Goal: Complete application form: Complete application form

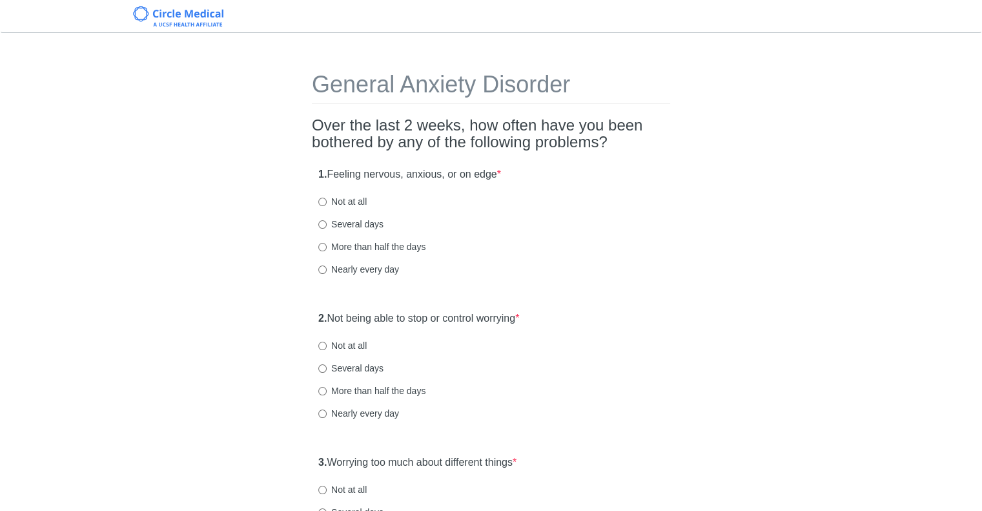
click at [342, 222] on label "Several days" at bounding box center [350, 224] width 65 height 13
click at [327, 222] on input "Several days" at bounding box center [322, 224] width 8 height 8
radio input "true"
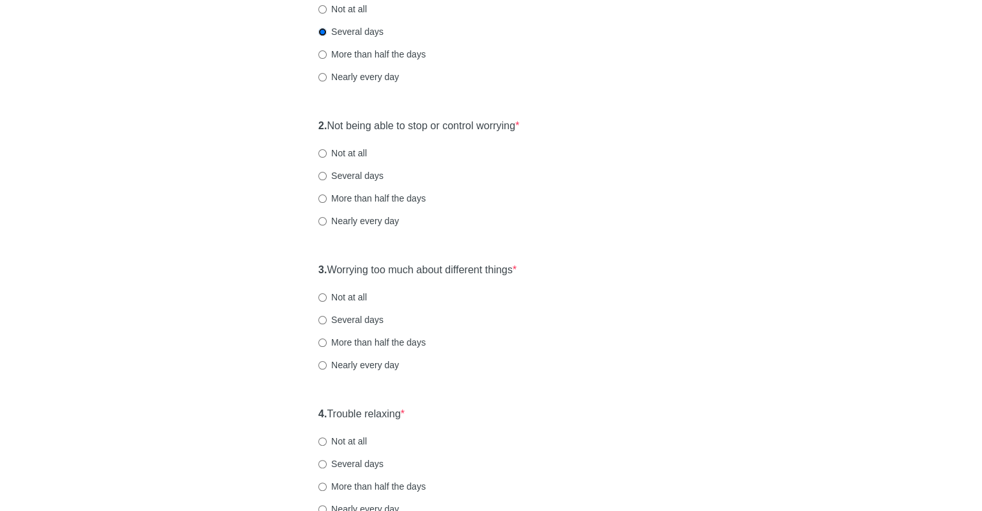
scroll to position [215, 0]
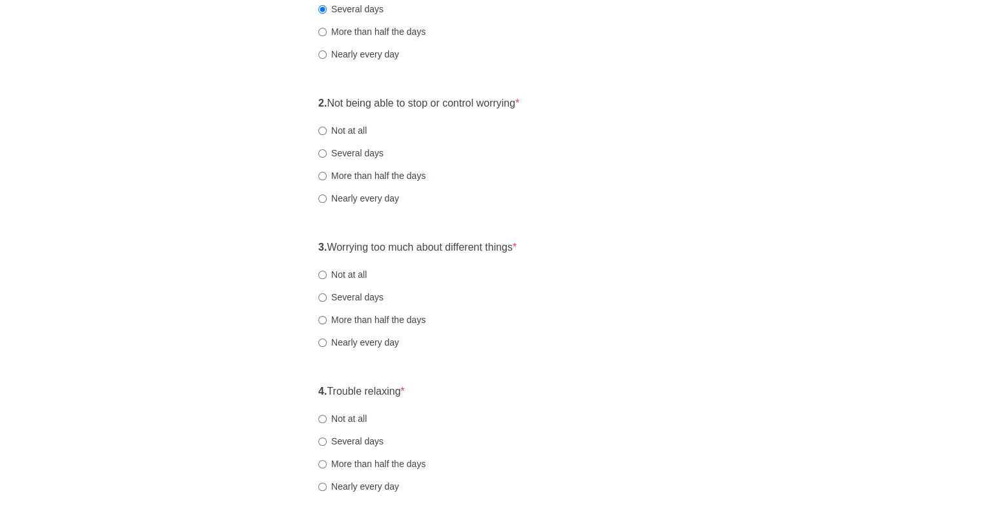
click at [367, 147] on label "Several days" at bounding box center [350, 153] width 65 height 13
click at [327, 149] on input "Several days" at bounding box center [322, 153] width 8 height 8
radio input "true"
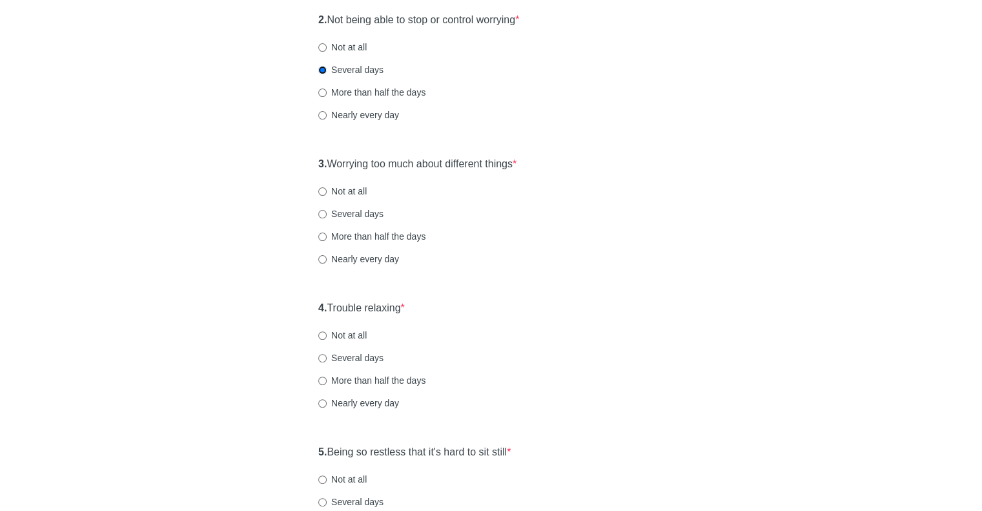
scroll to position [323, 0]
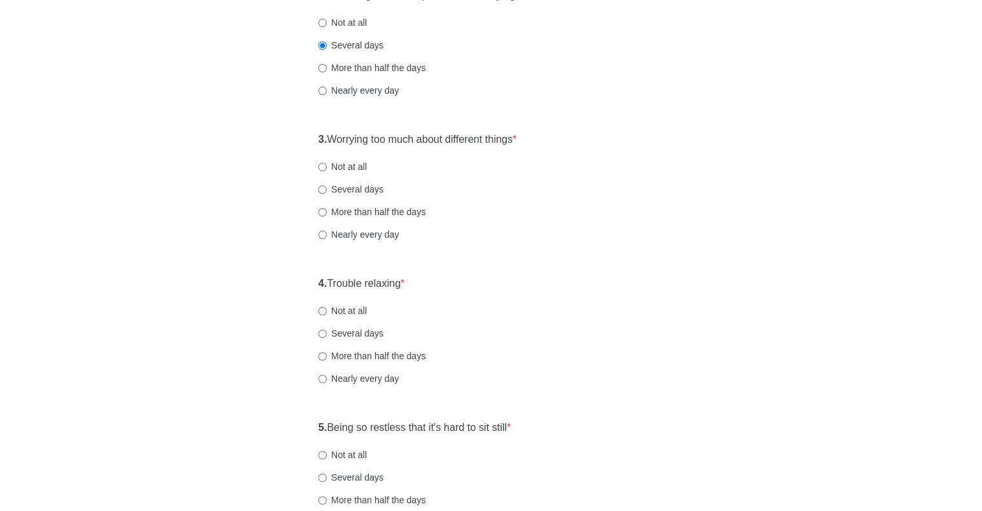
click at [340, 188] on label "Several days" at bounding box center [350, 189] width 65 height 13
click at [327, 188] on input "Several days" at bounding box center [322, 189] width 8 height 8
radio input "true"
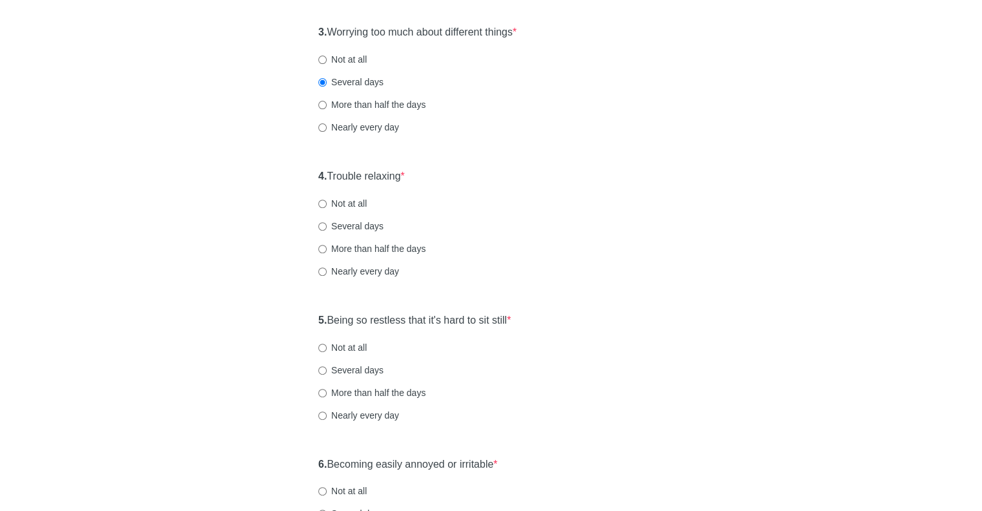
click at [340, 221] on label "Several days" at bounding box center [350, 226] width 65 height 13
click at [327, 222] on input "Several days" at bounding box center [322, 226] width 8 height 8
radio input "true"
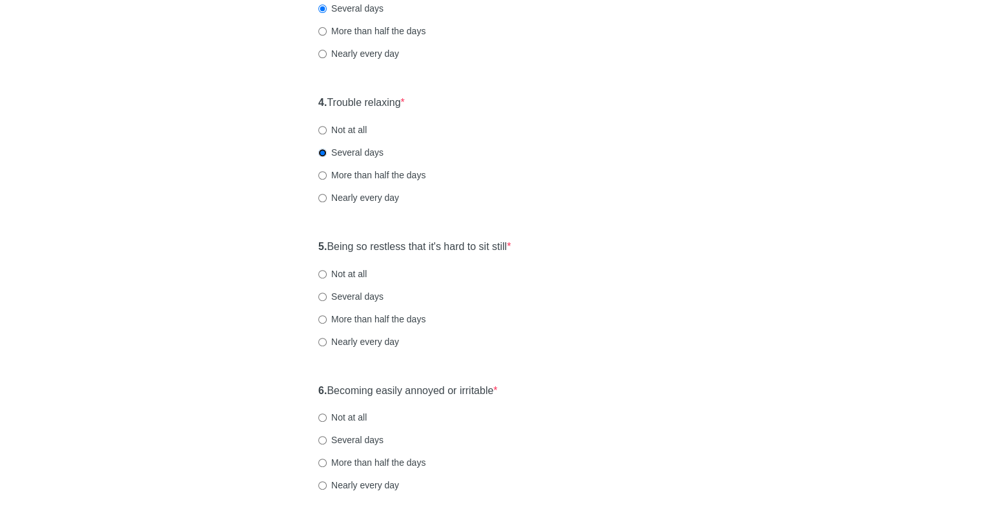
scroll to position [538, 0]
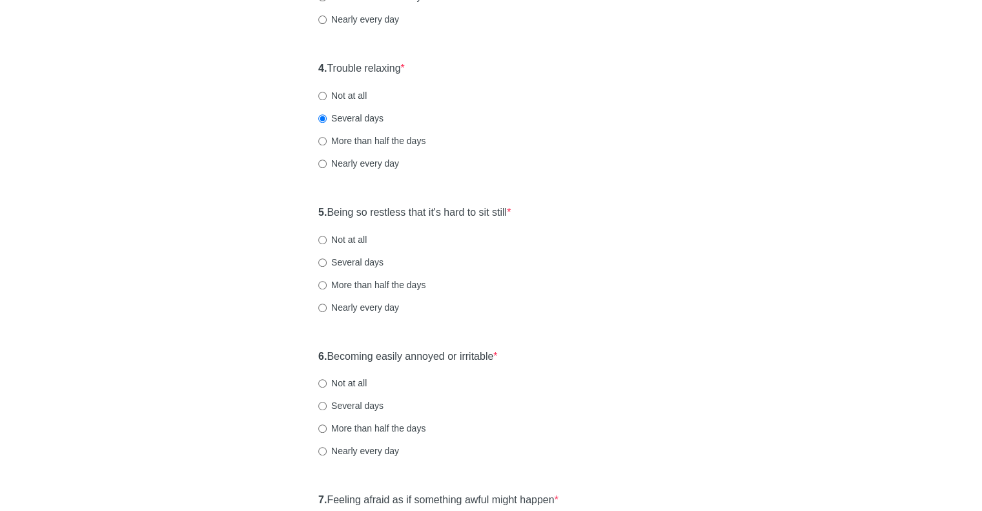
click at [335, 262] on label "Several days" at bounding box center [350, 262] width 65 height 13
click at [327, 262] on input "Several days" at bounding box center [322, 262] width 8 height 8
radio input "true"
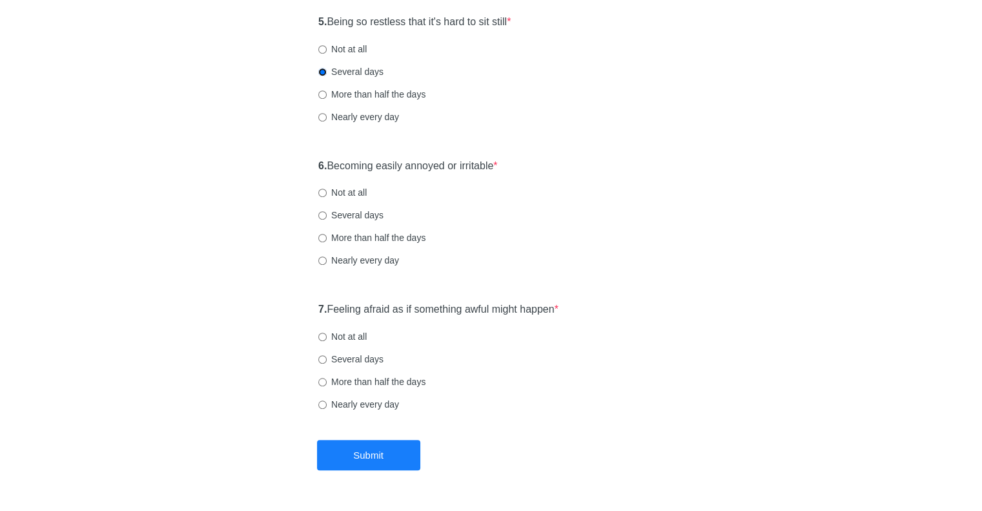
scroll to position [753, 0]
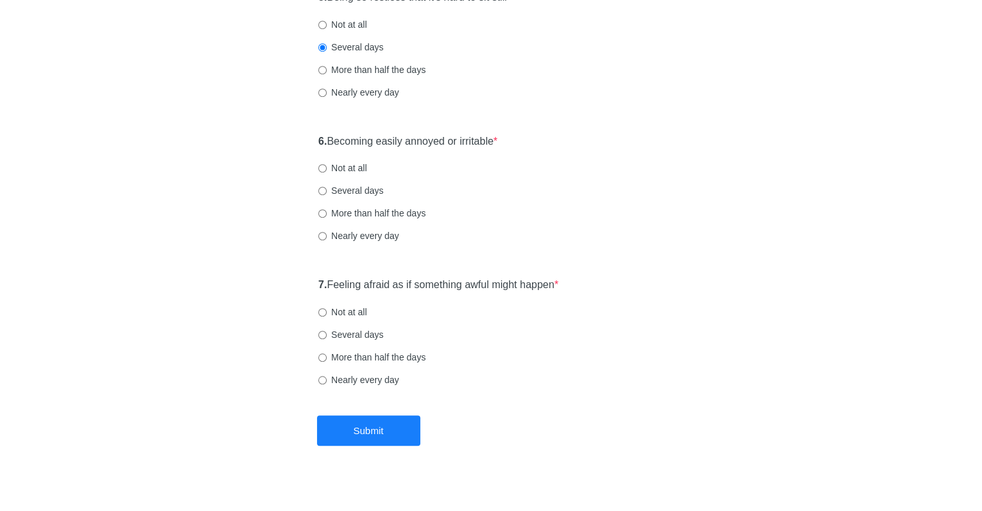
click at [364, 188] on label "Several days" at bounding box center [350, 190] width 65 height 13
click at [327, 188] on input "Several days" at bounding box center [322, 191] width 8 height 8
radio input "true"
click at [344, 336] on label "Several days" at bounding box center [350, 334] width 65 height 13
click at [327, 336] on input "Several days" at bounding box center [322, 335] width 8 height 8
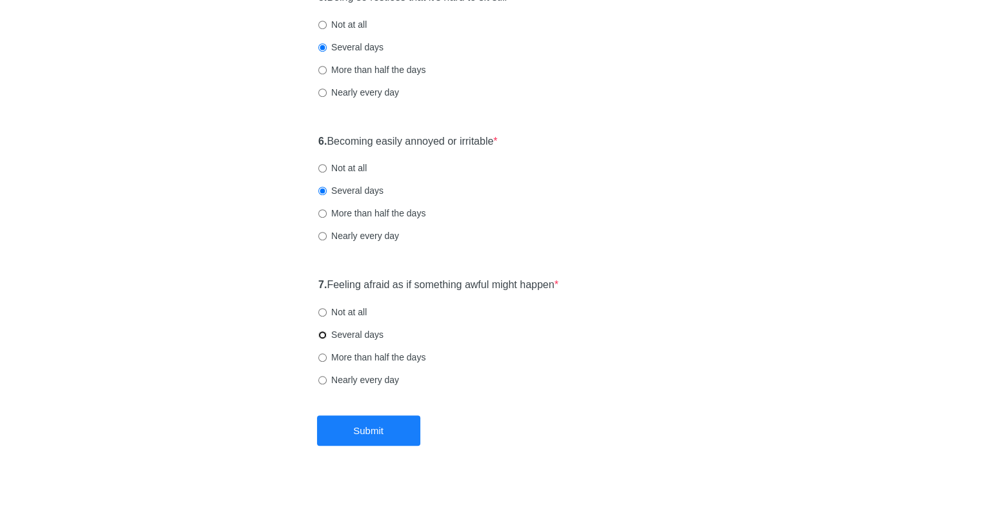
radio input "true"
click at [342, 431] on button "Submit" at bounding box center [368, 430] width 103 height 30
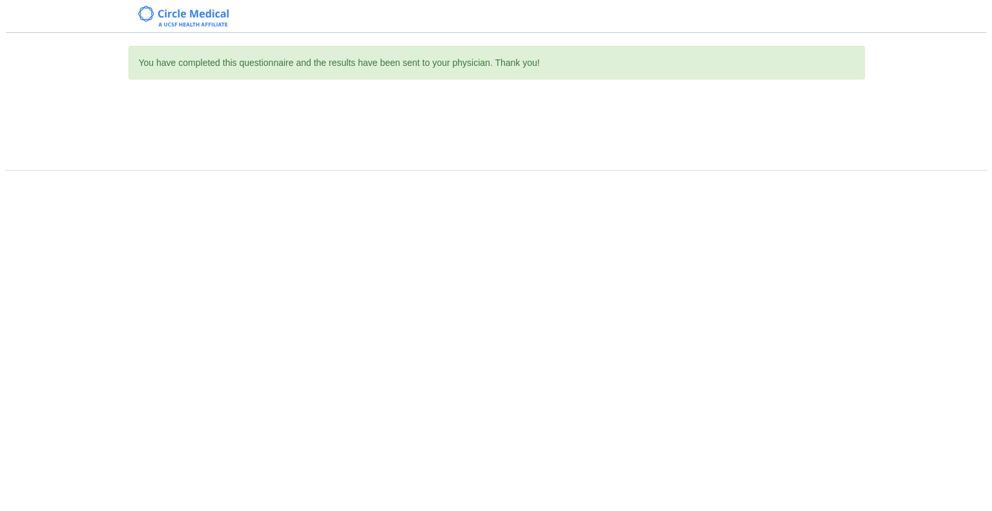
scroll to position [0, 0]
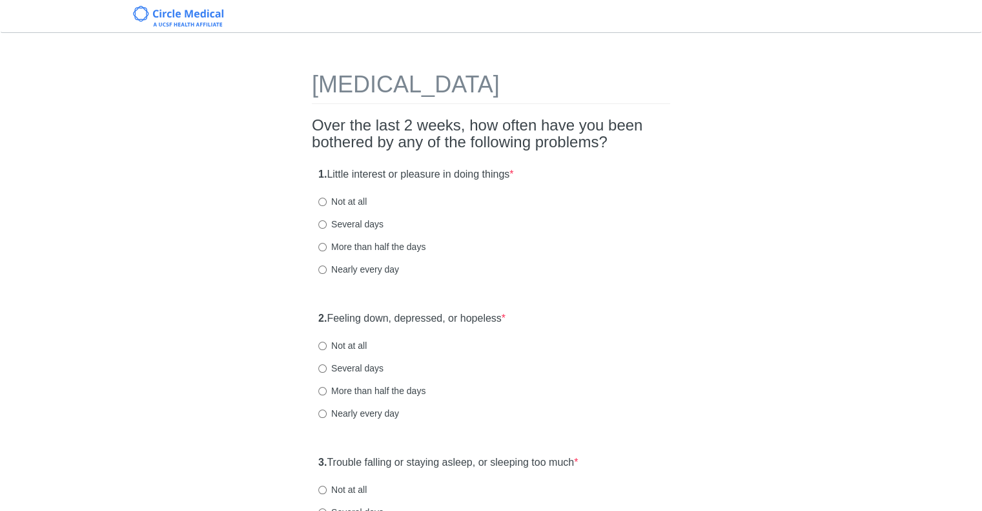
click at [337, 197] on label "Not at all" at bounding box center [342, 201] width 48 height 13
click at [327, 198] on input "Not at all" at bounding box center [322, 202] width 8 height 8
radio input "true"
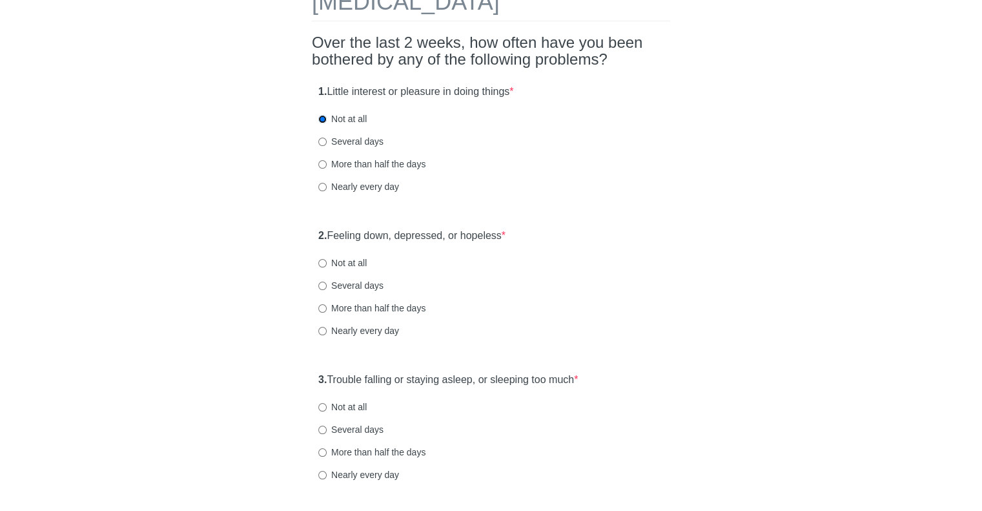
scroll to position [107, 0]
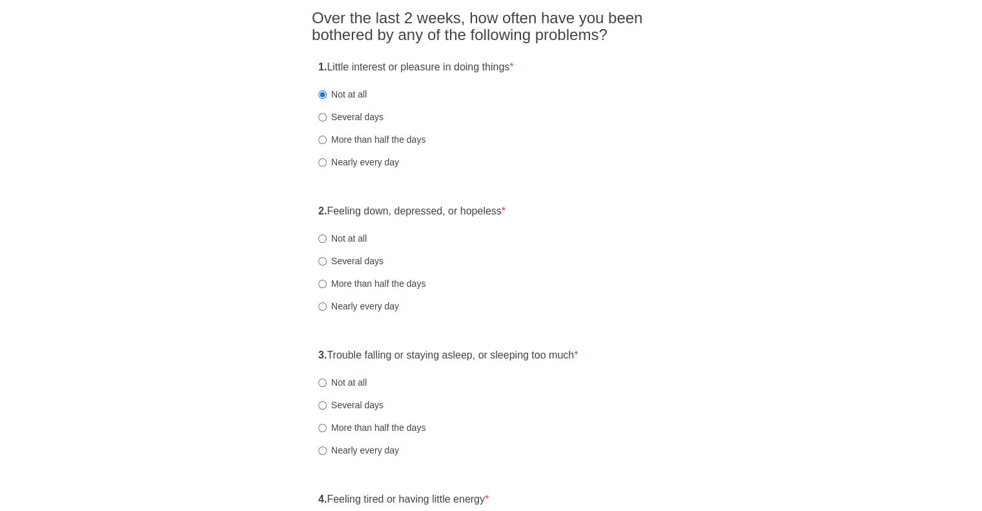
click at [355, 239] on label "Not at all" at bounding box center [342, 238] width 48 height 13
click at [327, 239] on input "Not at all" at bounding box center [322, 238] width 8 height 8
radio input "true"
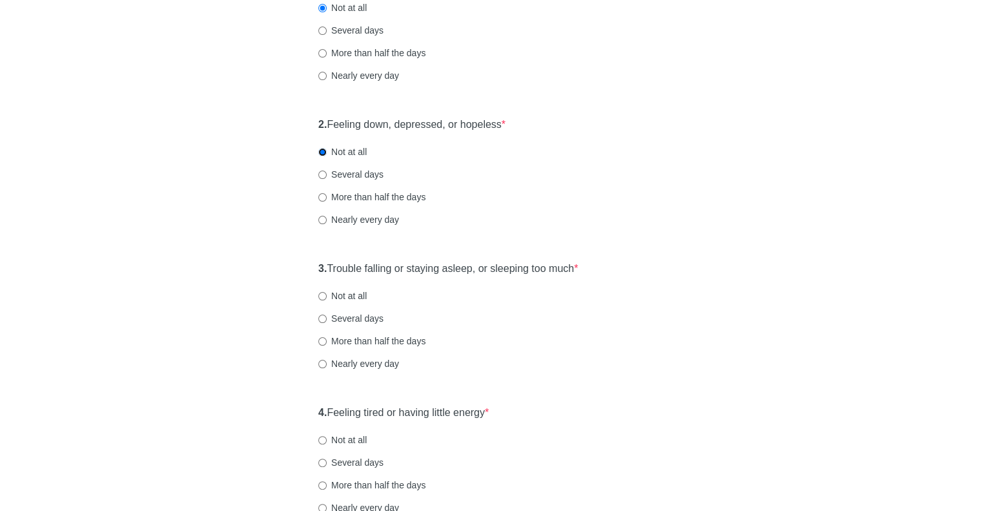
scroll to position [215, 0]
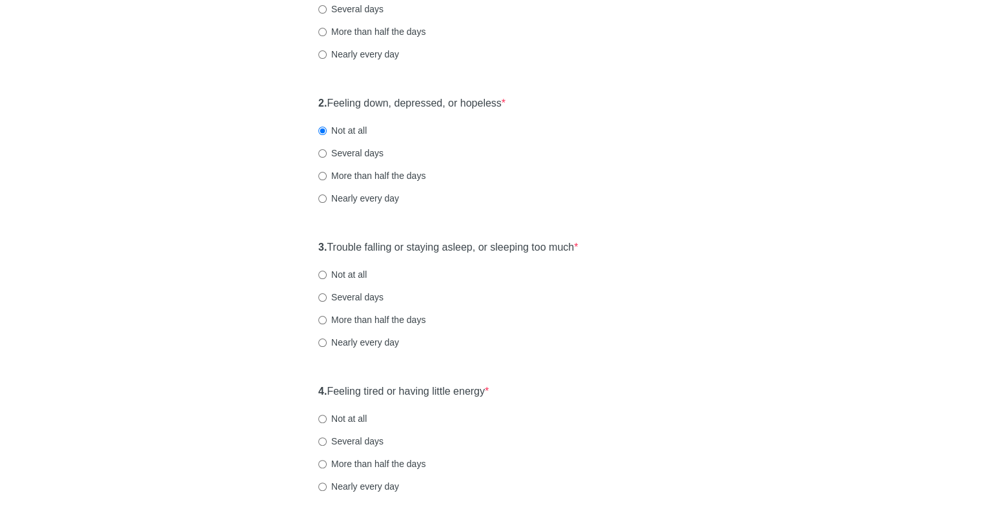
click at [353, 292] on label "Several days" at bounding box center [350, 297] width 65 height 13
click at [327, 293] on input "Several days" at bounding box center [322, 297] width 8 height 8
radio input "true"
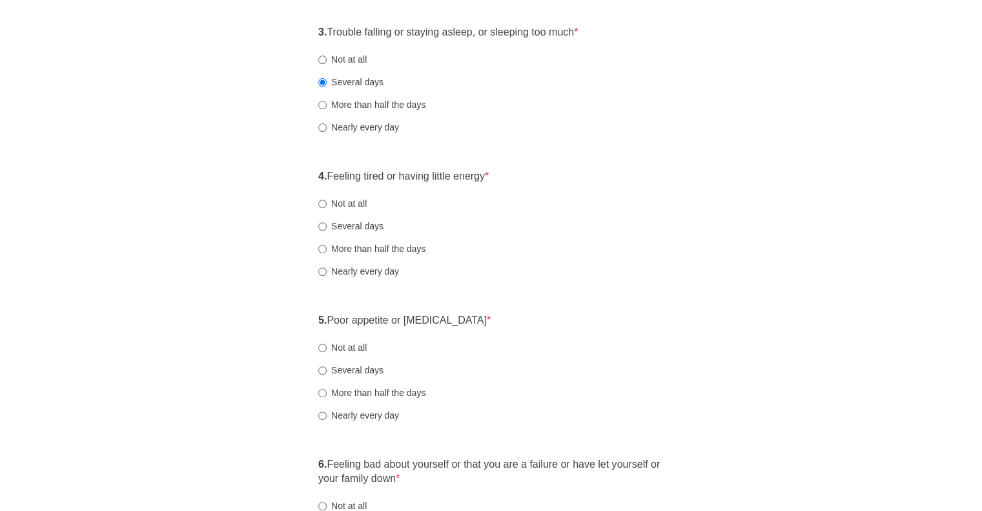
click at [355, 227] on label "Several days" at bounding box center [350, 226] width 65 height 13
click at [327, 227] on input "Several days" at bounding box center [322, 226] width 8 height 8
radio input "true"
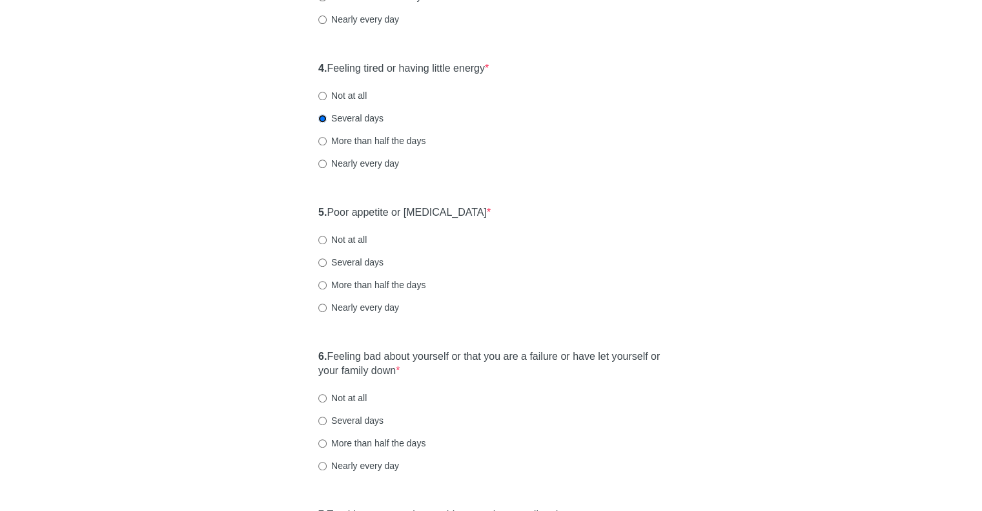
scroll to position [646, 0]
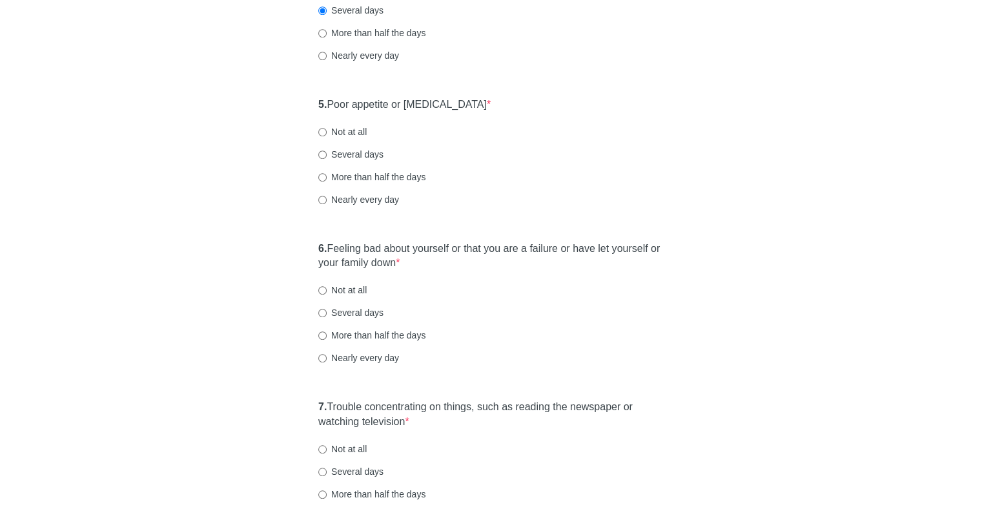
click at [342, 131] on label "Not at all" at bounding box center [342, 131] width 48 height 13
click at [327, 131] on input "Not at all" at bounding box center [322, 132] width 8 height 8
radio input "true"
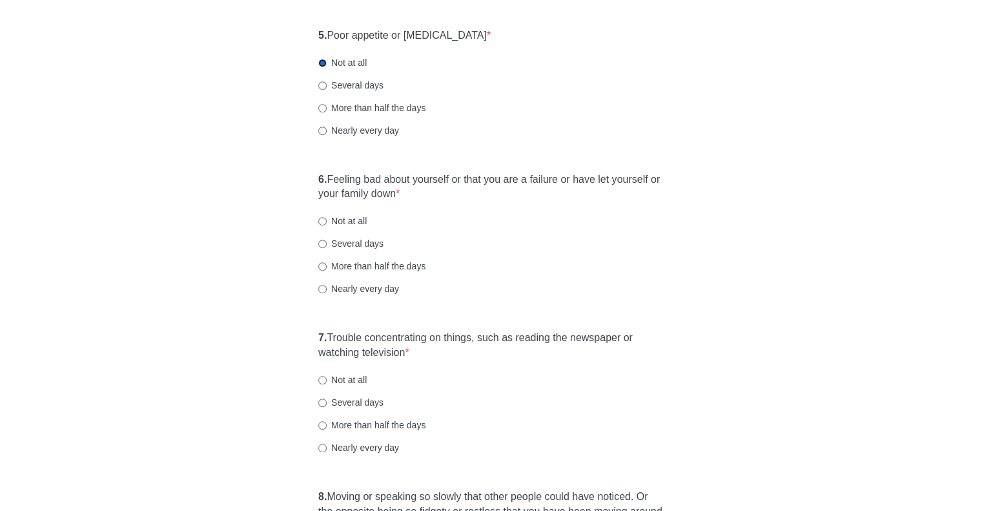
scroll to position [753, 0]
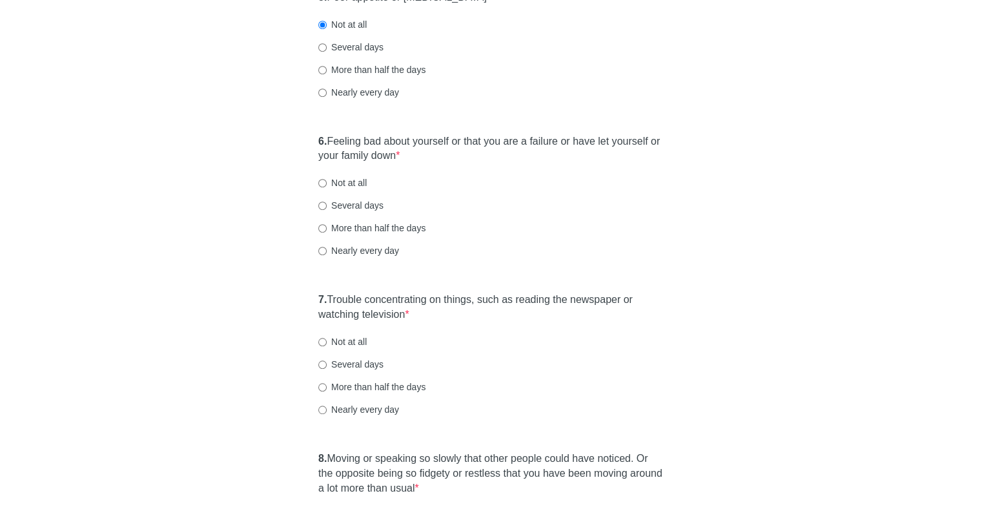
click at [360, 181] on label "Not at all" at bounding box center [342, 182] width 48 height 13
click at [327, 181] on input "Not at all" at bounding box center [322, 183] width 8 height 8
radio input "true"
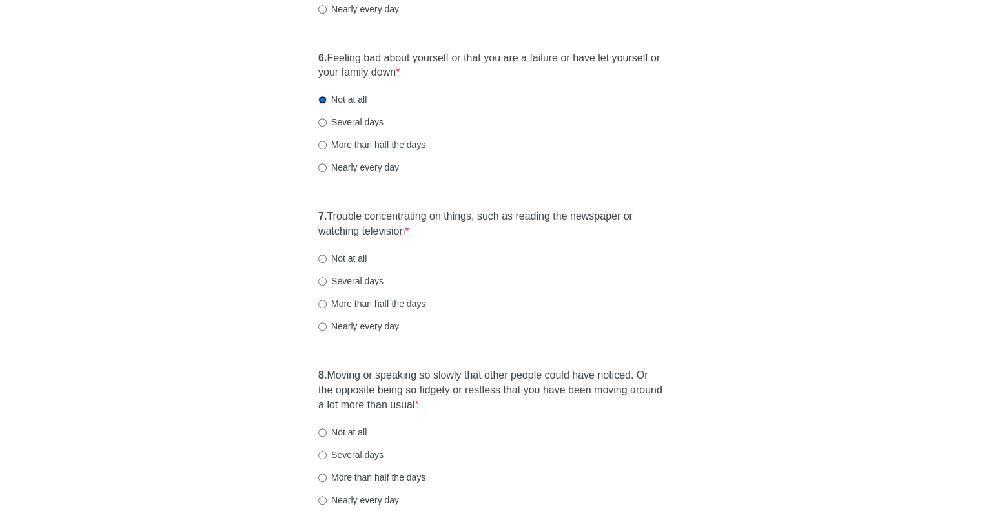
scroll to position [861, 0]
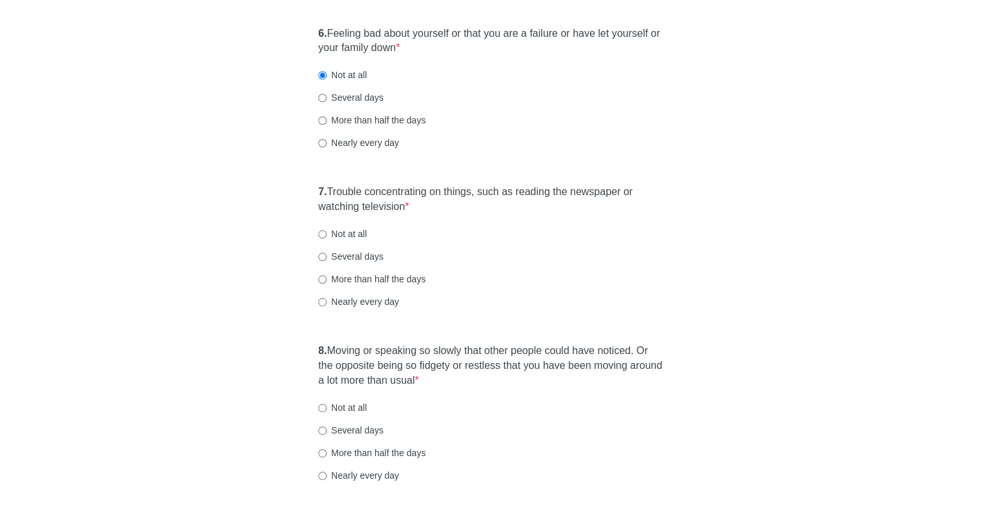
click at [362, 232] on label "Not at all" at bounding box center [342, 233] width 48 height 13
click at [327, 232] on input "Not at all" at bounding box center [322, 234] width 8 height 8
radio input "true"
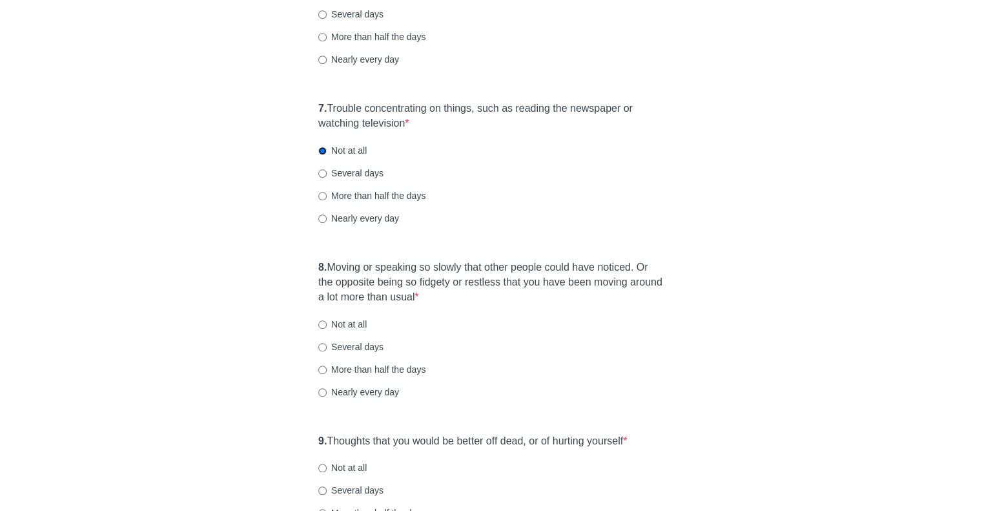
scroll to position [969, 0]
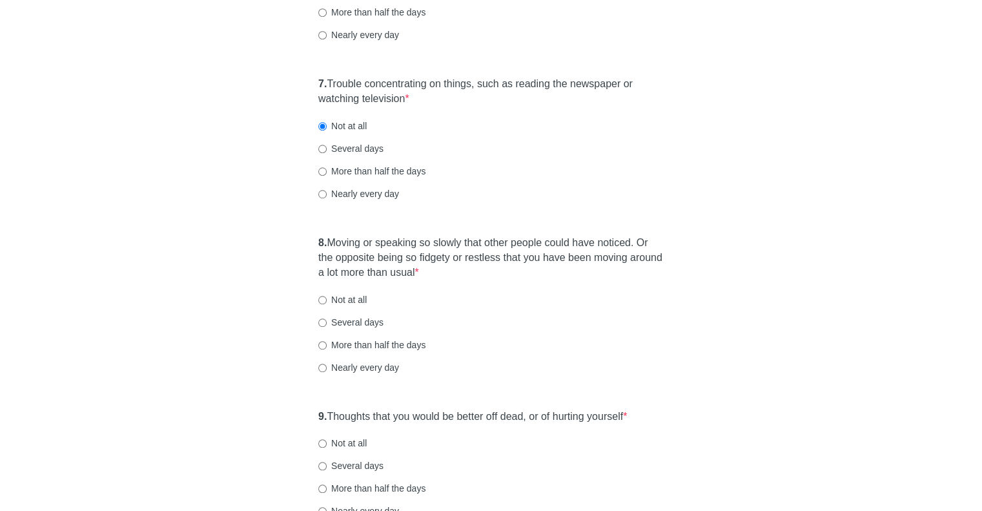
click at [356, 303] on label "Not at all" at bounding box center [342, 299] width 48 height 13
click at [327, 303] on input "Not at all" at bounding box center [322, 300] width 8 height 8
radio input "true"
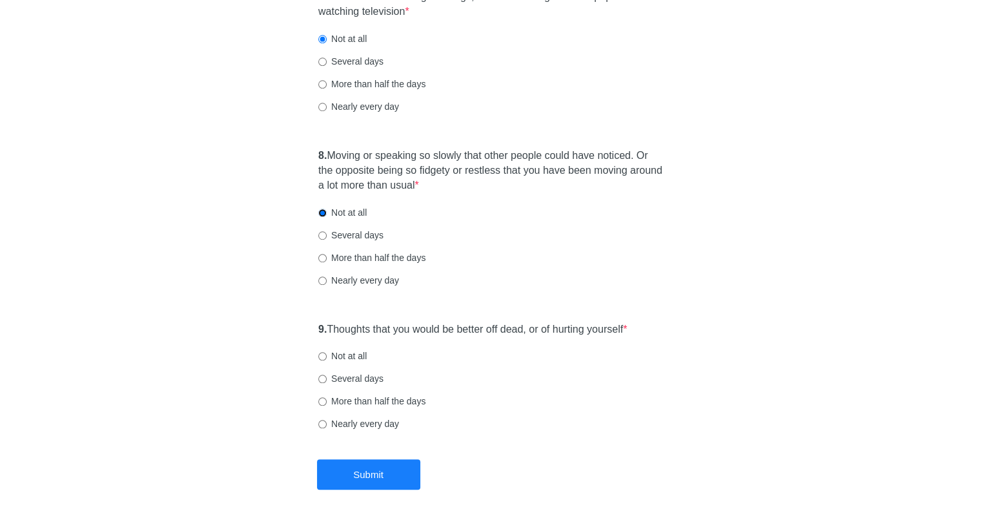
scroll to position [1112, 0]
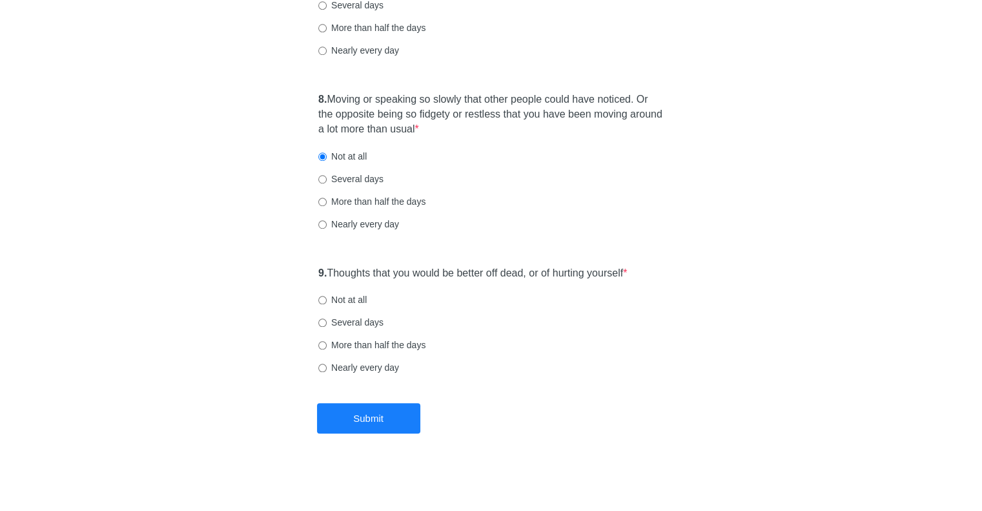
click at [355, 299] on label "Not at all" at bounding box center [342, 299] width 48 height 13
click at [327, 299] on input "Not at all" at bounding box center [322, 300] width 8 height 8
radio input "true"
click at [358, 413] on button "Submit" at bounding box center [368, 418] width 103 height 30
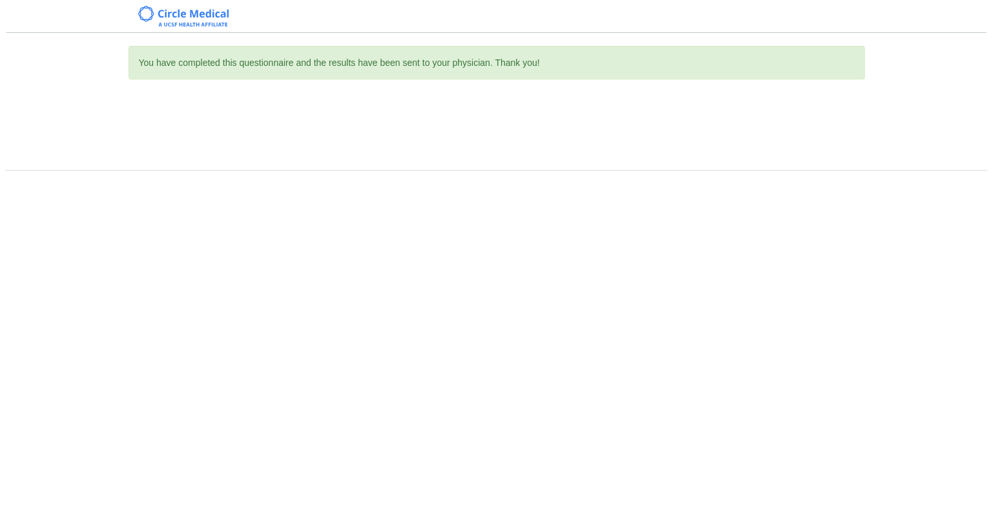
scroll to position [0, 0]
